Goal: Task Accomplishment & Management: Manage account settings

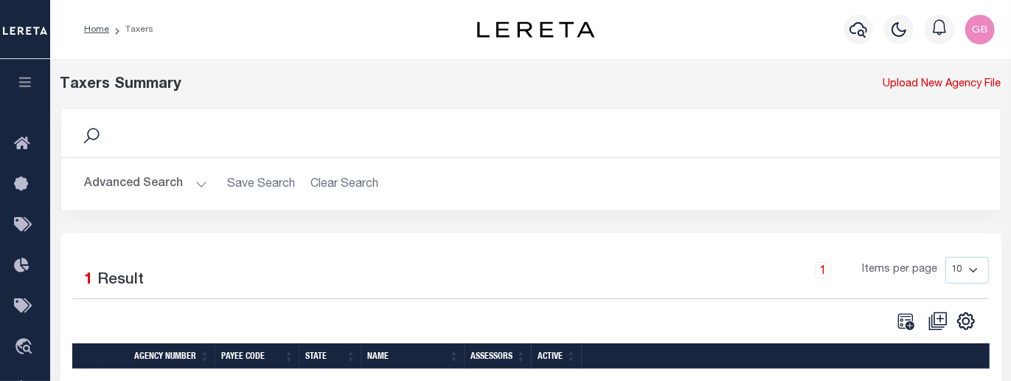
click at [156, 174] on button "Advanced Search" at bounding box center [146, 184] width 122 height 29
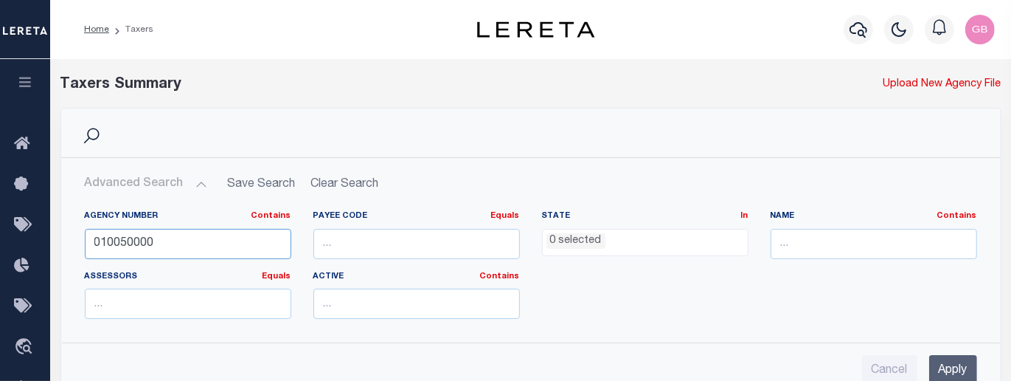
drag, startPoint x: 182, startPoint y: 247, endPoint x: -80, endPoint y: 241, distance: 262.0
type input "090170000"
click at [958, 362] on input "Apply" at bounding box center [954, 370] width 48 height 30
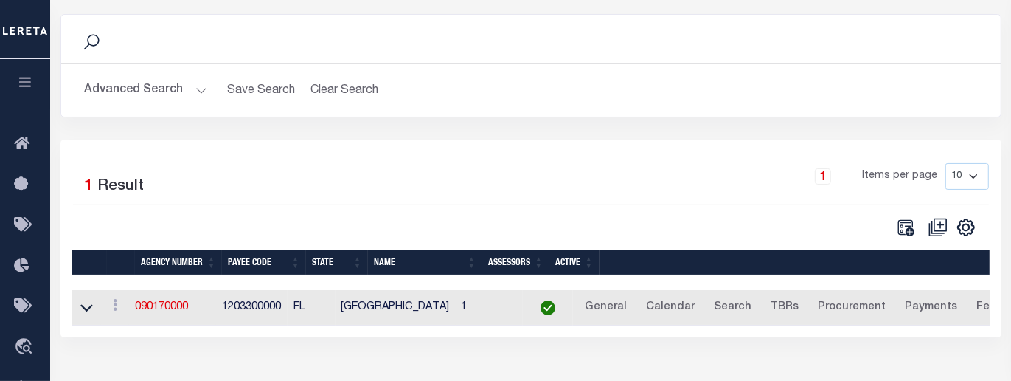
scroll to position [92, 0]
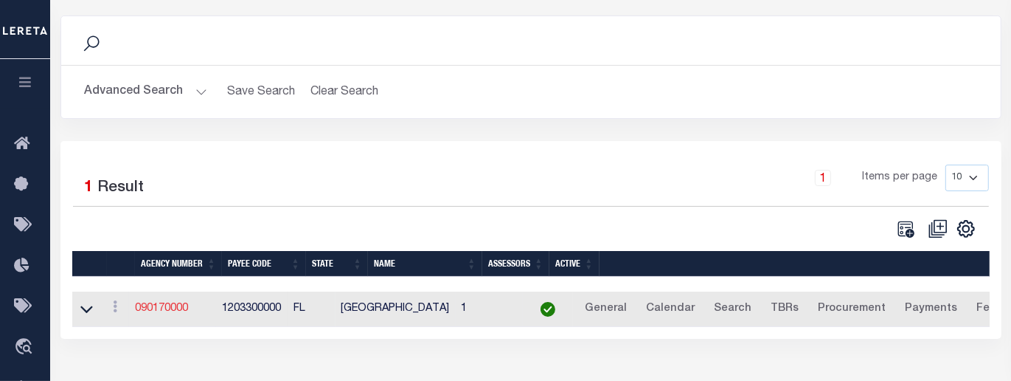
click at [167, 314] on link "090170000" at bounding box center [161, 308] width 53 height 10
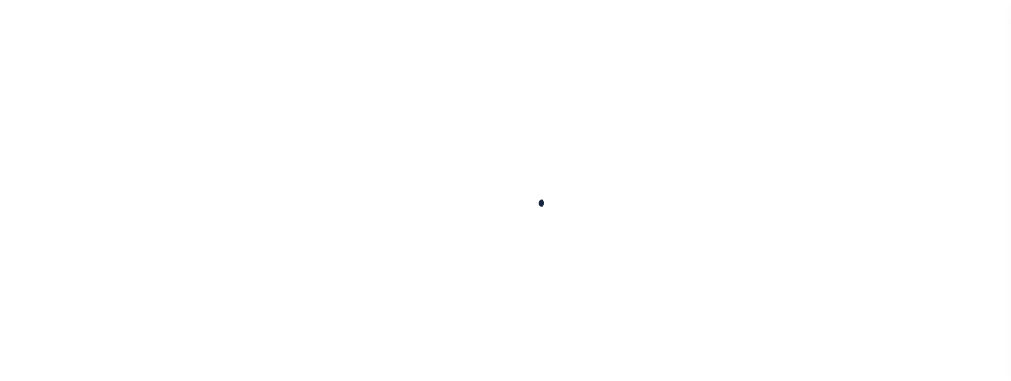
select select
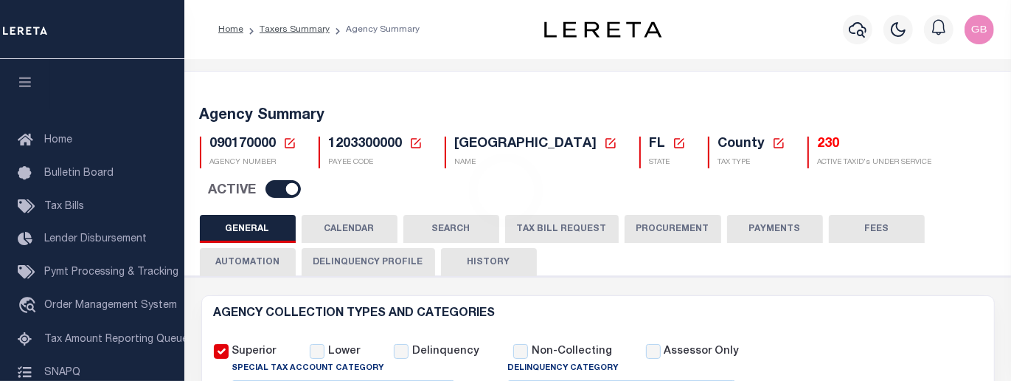
checkbox input "false"
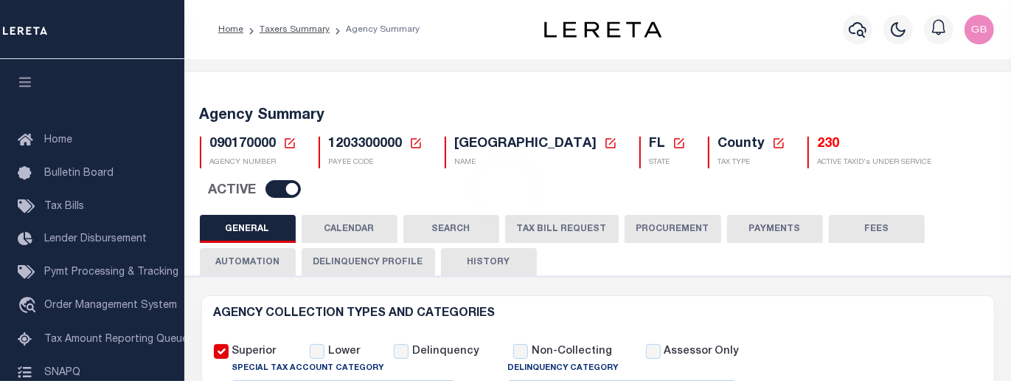
type input "1203300000"
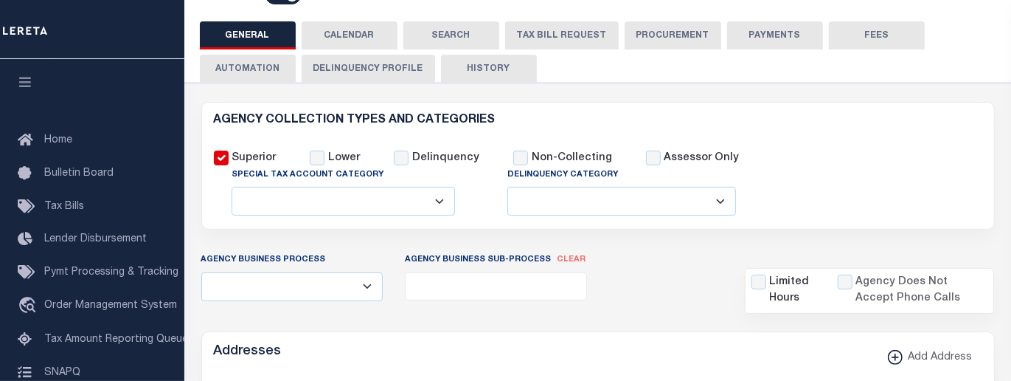
click at [367, 49] on button "CALENDAR" at bounding box center [350, 35] width 96 height 28
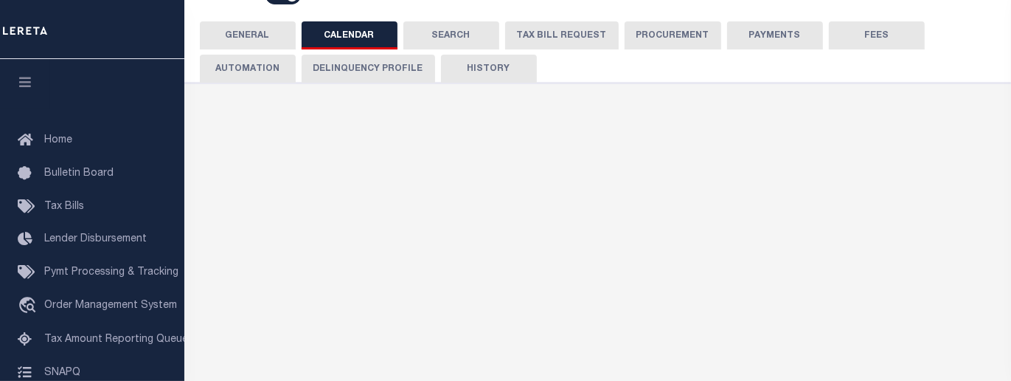
scroll to position [0, 0]
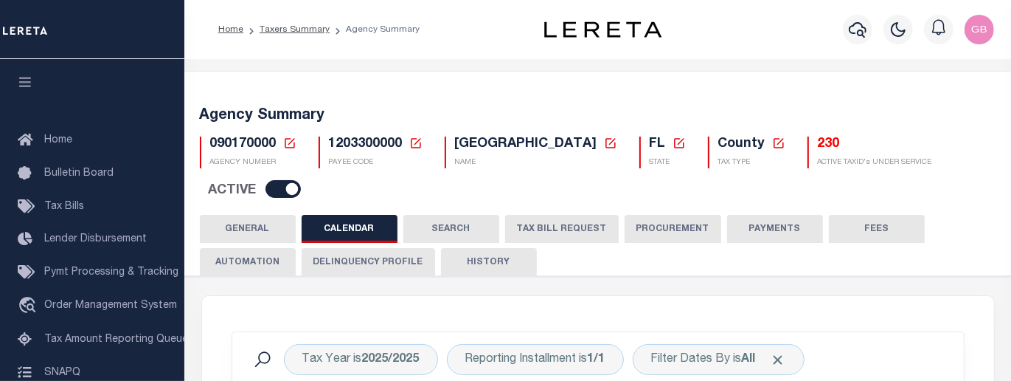
checkbox input "false"
type input "1"
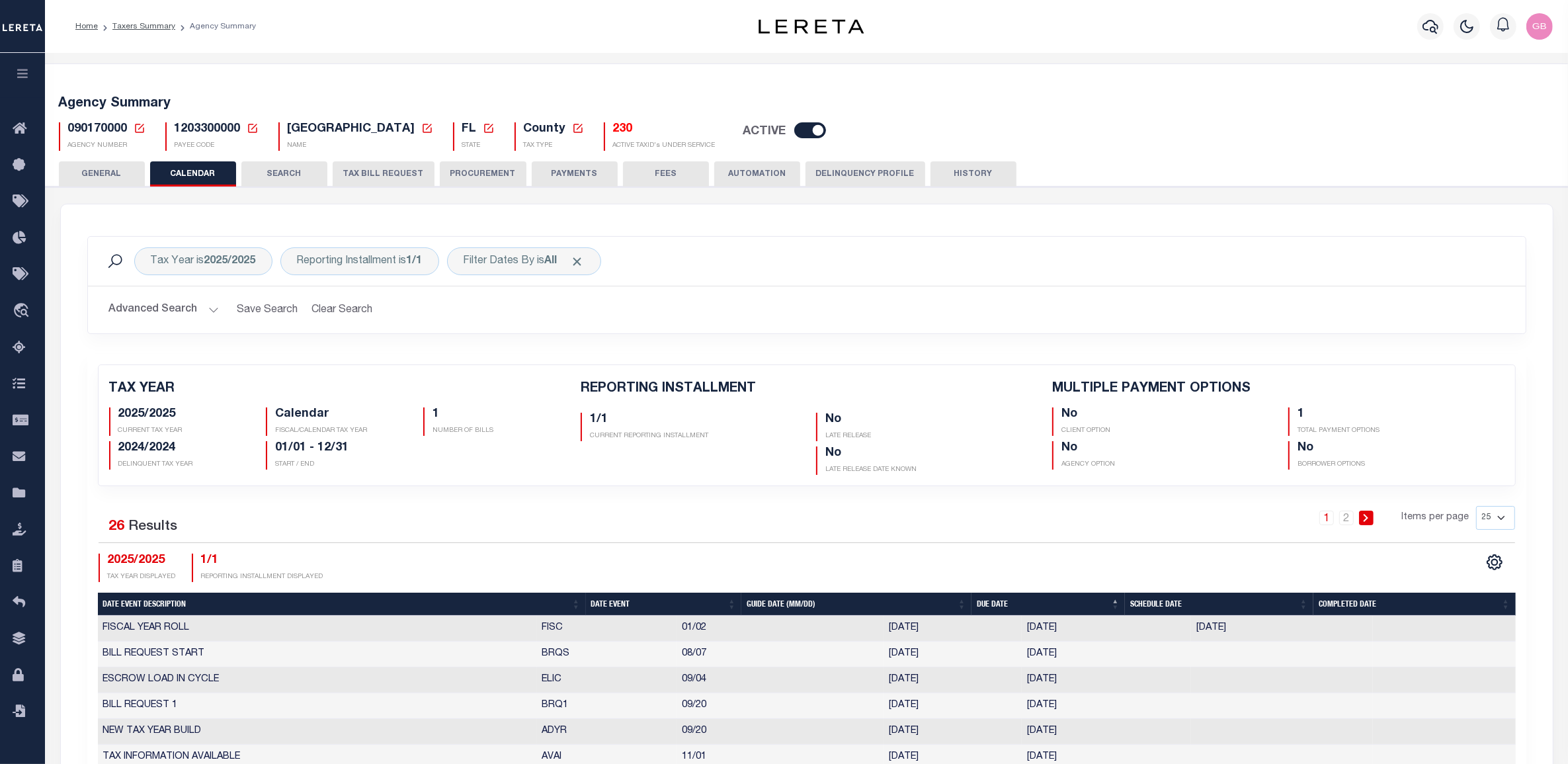
click at [140, 126] on icon at bounding box center [139, 127] width 12 height 12
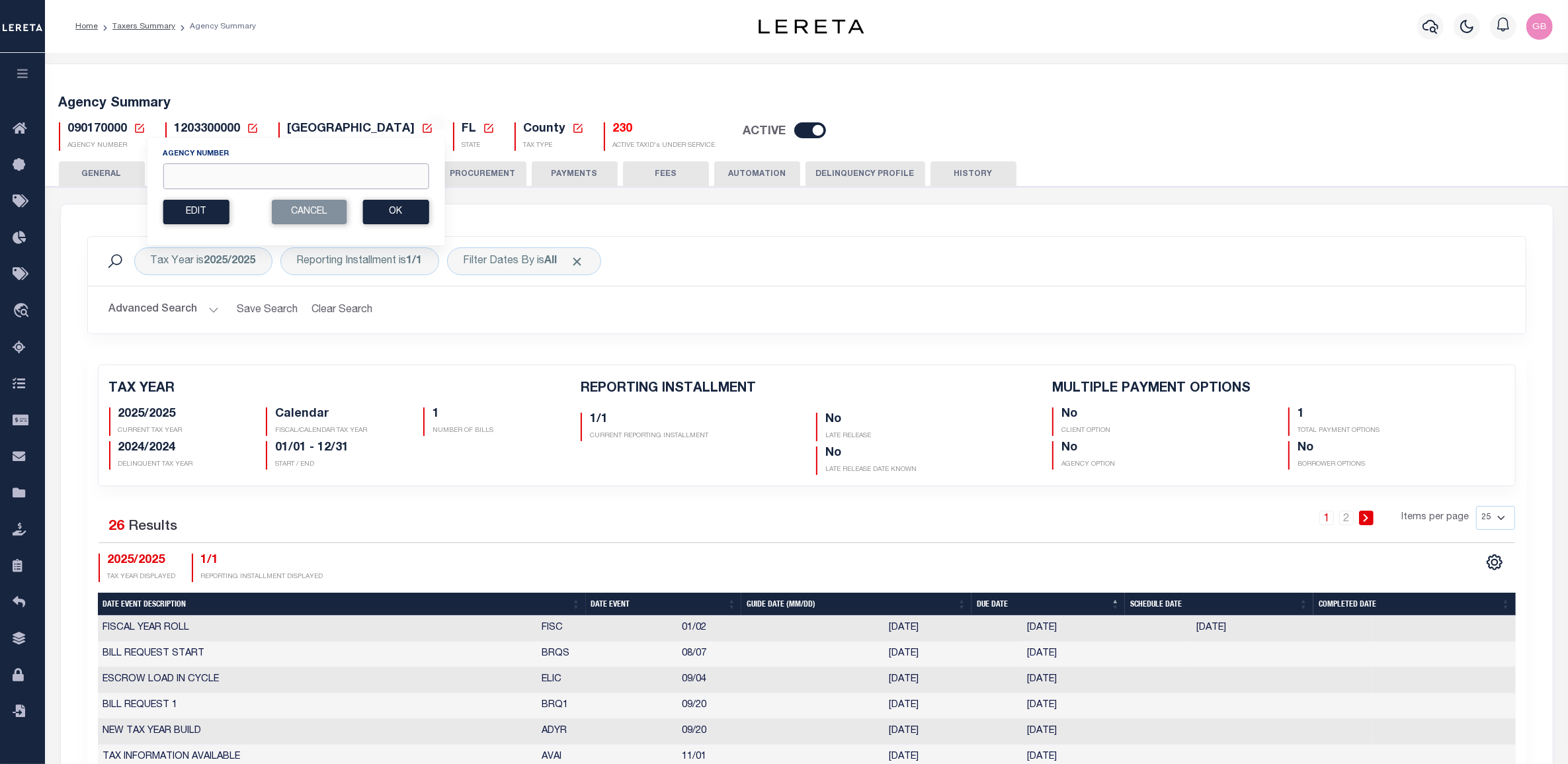
drag, startPoint x: 203, startPoint y: 182, endPoint x: 382, endPoint y: 169, distance: 179.5
click at [204, 182] on input "Agency Number" at bounding box center [295, 176] width 266 height 26
type input "421080000"
click at [377, 221] on button "Ok" at bounding box center [395, 212] width 66 height 24
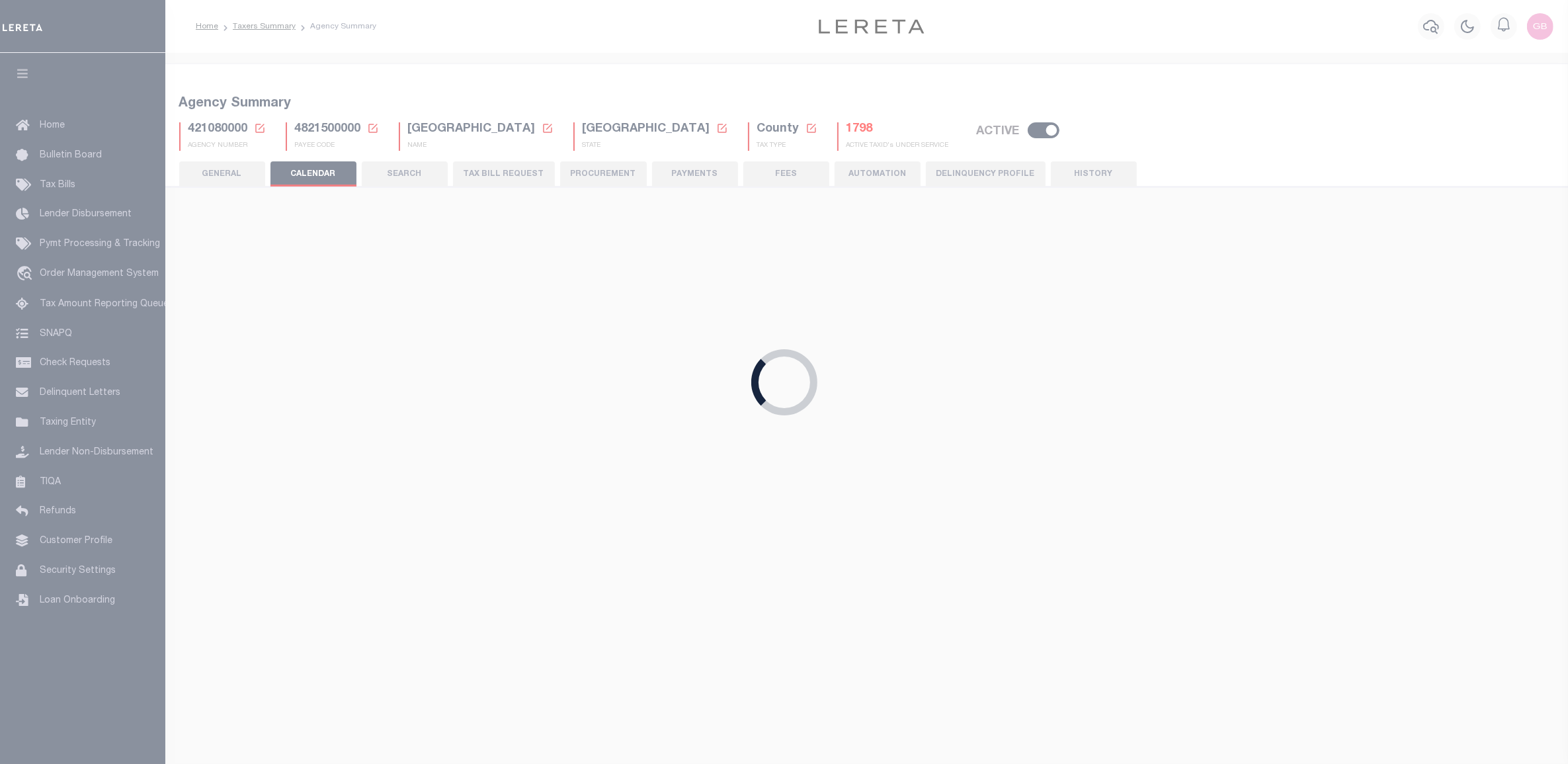
checkbox input "false"
type input "1"
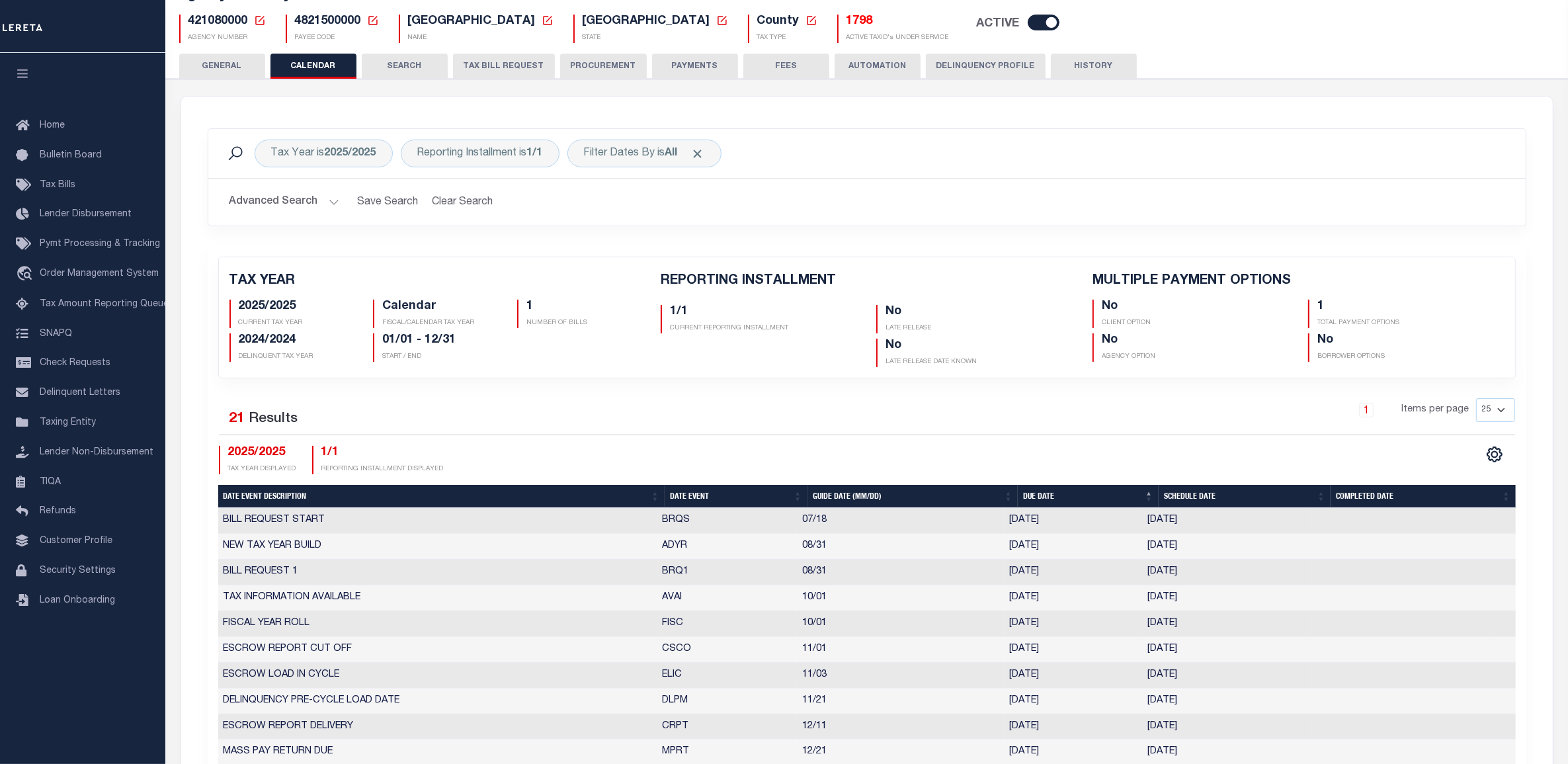
scroll to position [82, 0]
